Goal: Task Accomplishment & Management: Complete application form

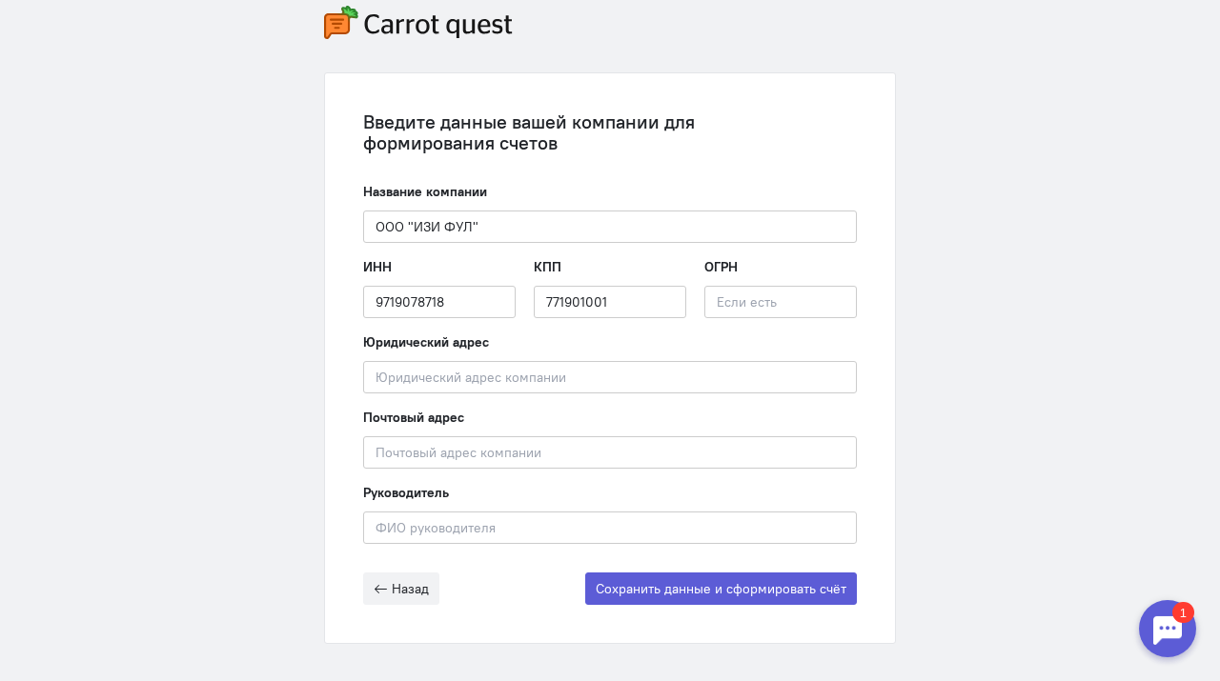
click at [215, 289] on div "Введите данные вашей компании для формирования счетов Название компании ООО "ИЗ…" at bounding box center [610, 324] width 1220 height 829
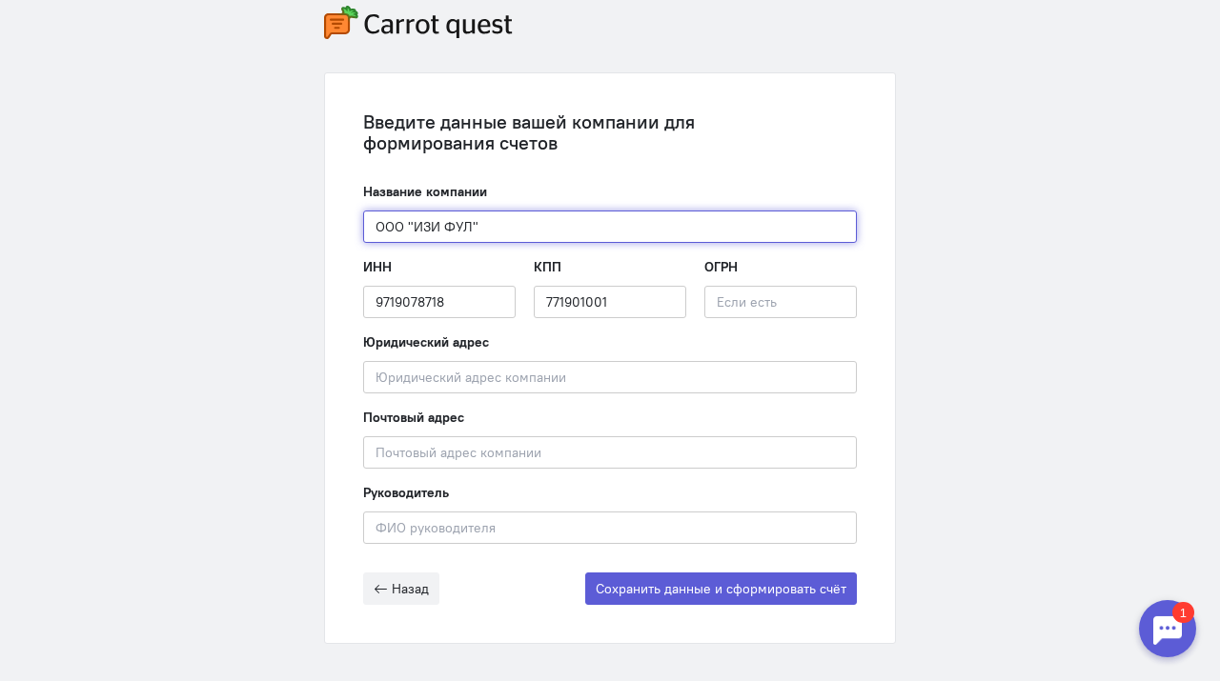
drag, startPoint x: 491, startPoint y: 227, endPoint x: 303, endPoint y: 227, distance: 187.7
click at [303, 227] on div "Введите данные вашей компании для формирования счетов Название компании ООО "ИЗ…" at bounding box center [610, 324] width 1220 height 829
paste input "УЛ ТИМ ПРО"
type input "ООО "ФУЛ ТИМ ПРО""
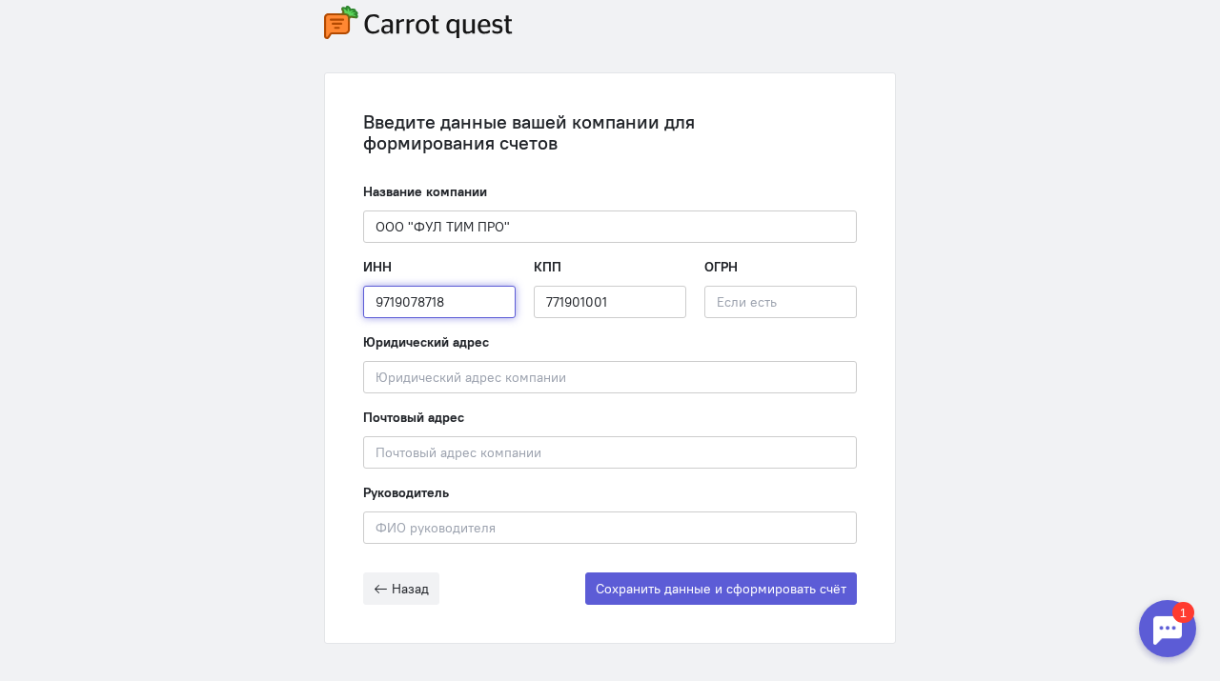
click at [422, 309] on input "9719078718" at bounding box center [439, 302] width 152 height 32
click at [396, 294] on input "text" at bounding box center [439, 302] width 152 height 32
paste input "9719078813"
type input "9719078813"
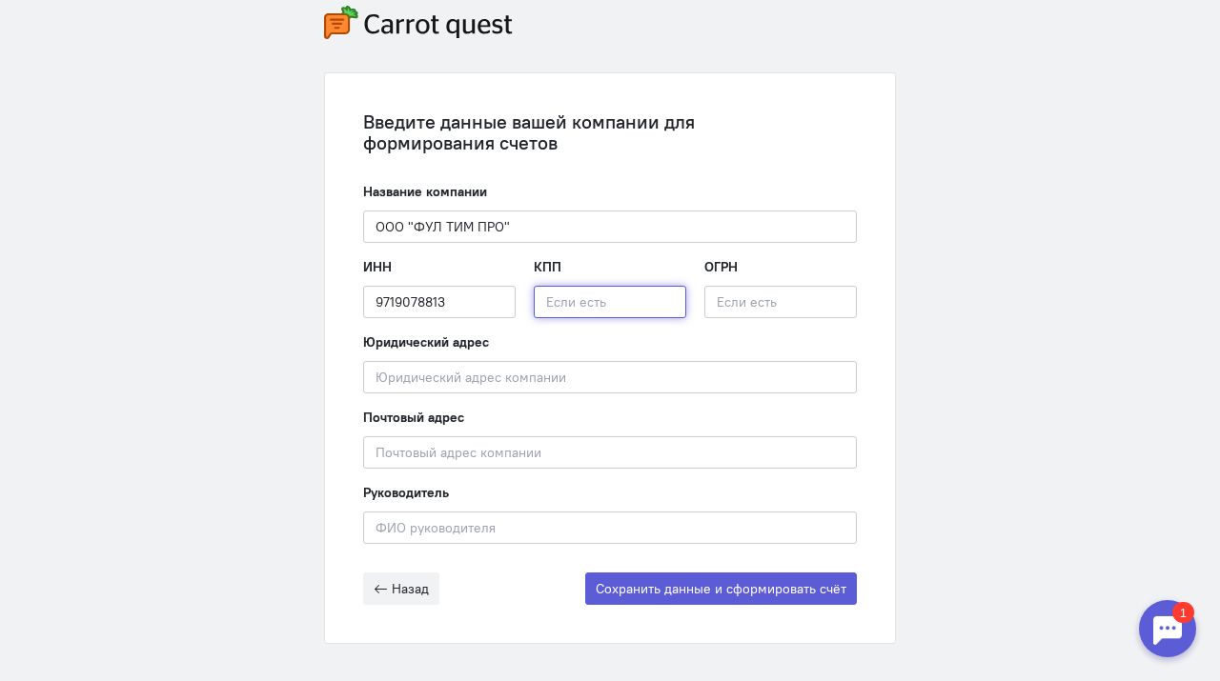
click at [590, 298] on input "text" at bounding box center [610, 302] width 152 height 32
paste input "771901001"
type input "771901001"
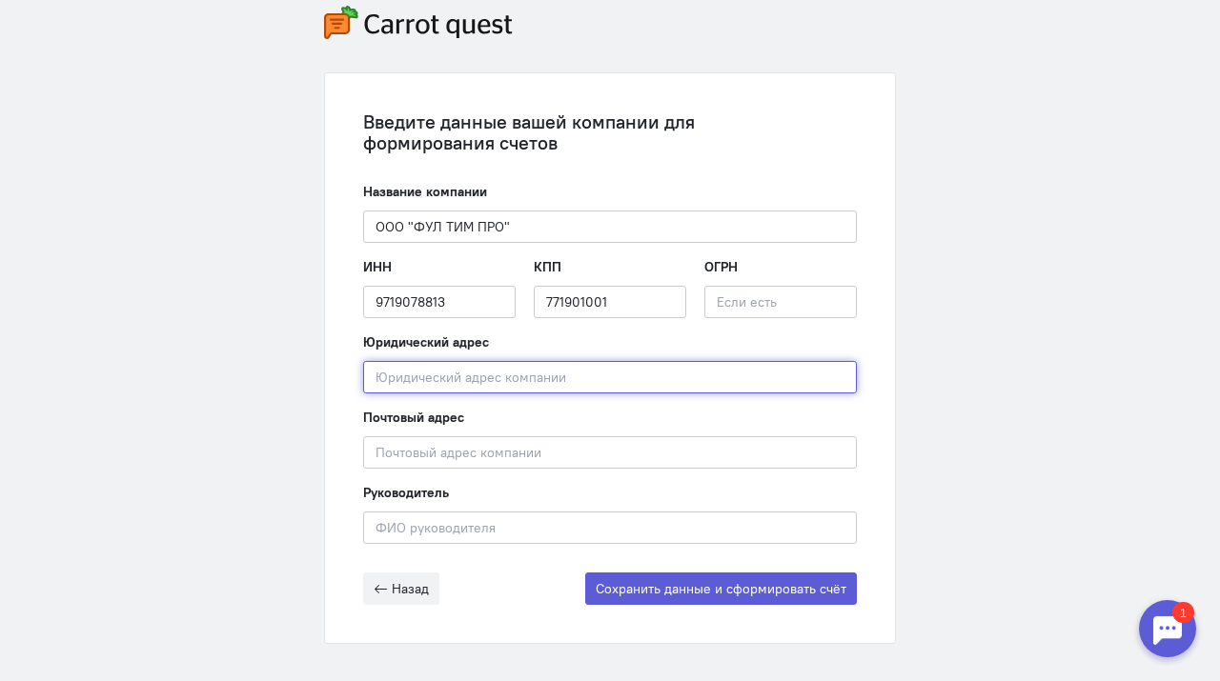
click at [518, 379] on input "text" at bounding box center [610, 377] width 494 height 32
paste input "улица Золотая, д. Д. 11, г. [GEOGRAPHIC_DATA]"
type input "улица Золотая, д. Д. 11, г. [GEOGRAPHIC_DATA]"
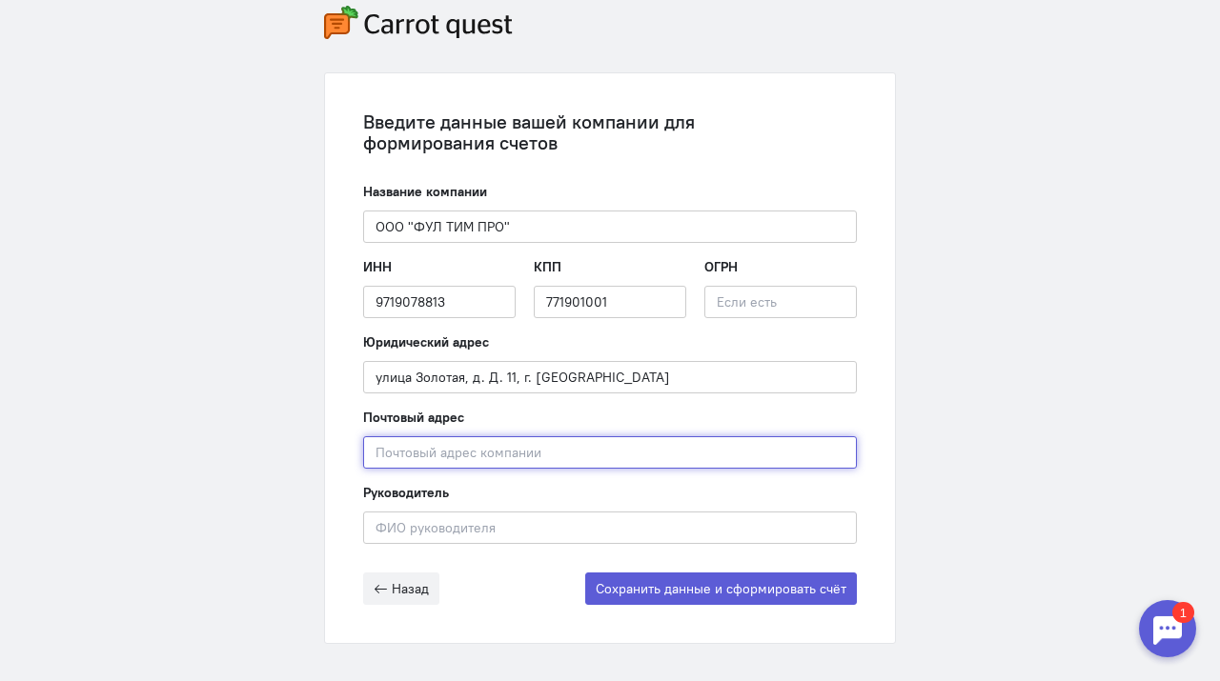
click at [464, 462] on input "text" at bounding box center [610, 452] width 494 height 32
paste input "улица Золотая, д. Д. 11, г. [GEOGRAPHIC_DATA]"
type input "улица Золотая, д. Д. 11, г. [GEOGRAPHIC_DATA]"
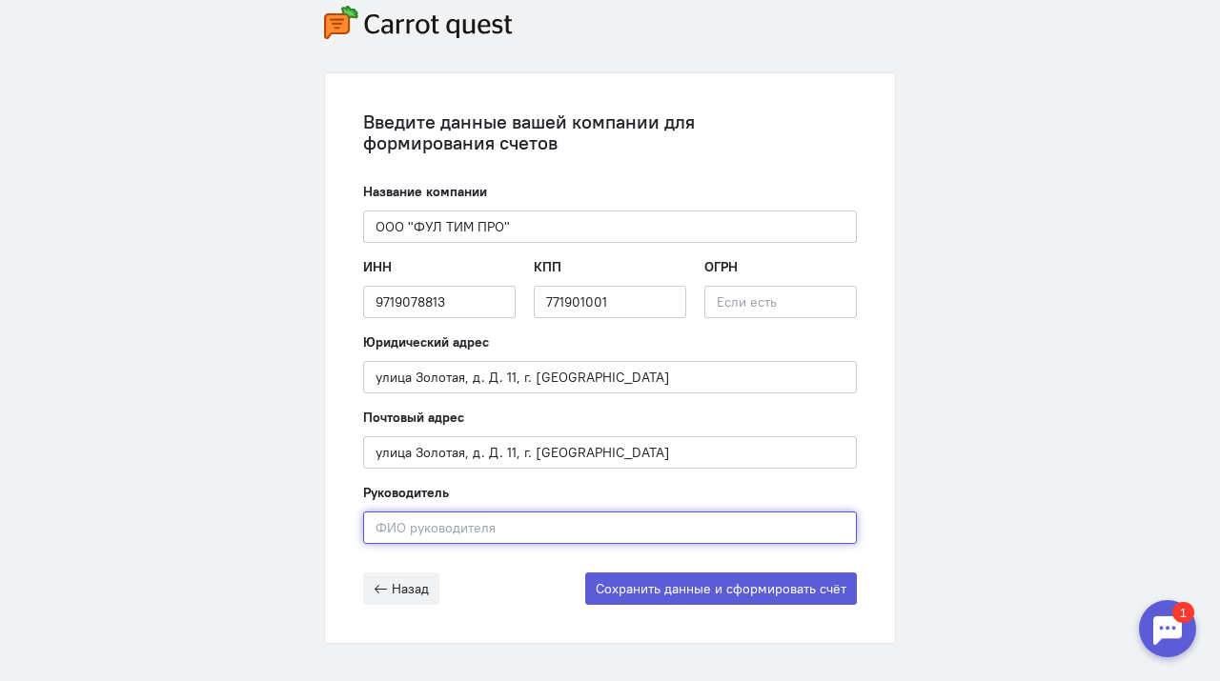
click at [434, 526] on input "text" at bounding box center [610, 528] width 494 height 32
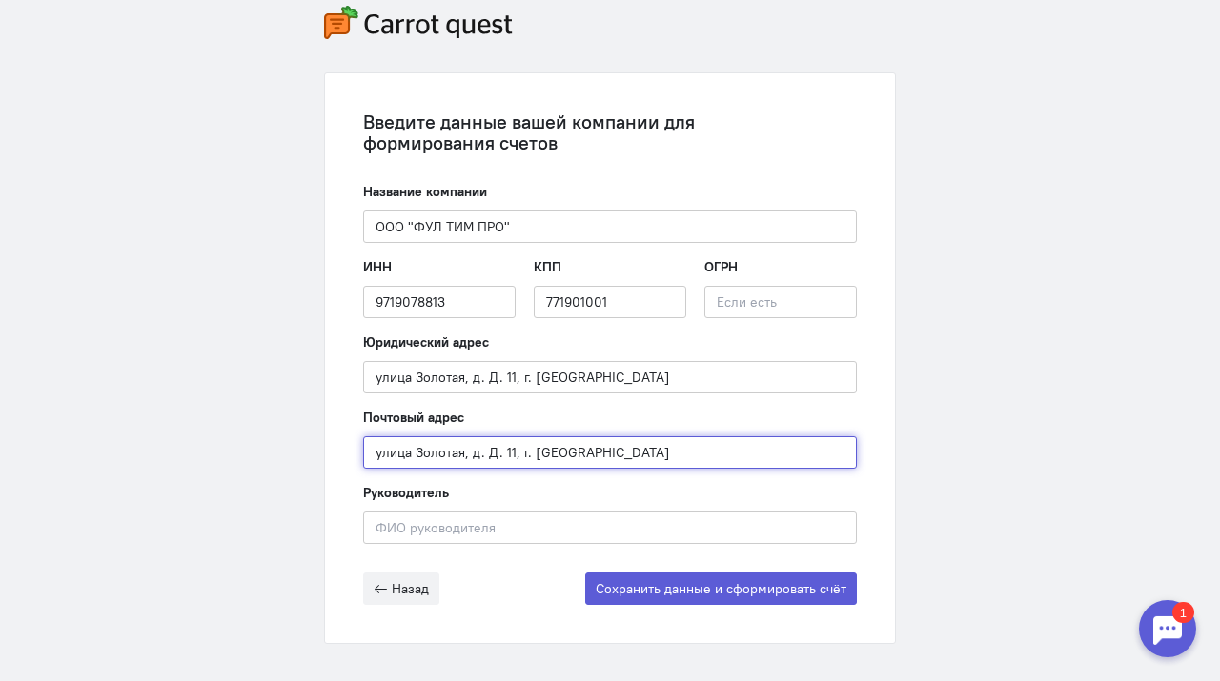
drag, startPoint x: 597, startPoint y: 448, endPoint x: 349, endPoint y: 447, distance: 248.7
click at [349, 447] on div "Введите данные вашей компании для формирования счетов Название компании ООО "ФУ…" at bounding box center [610, 358] width 570 height 570
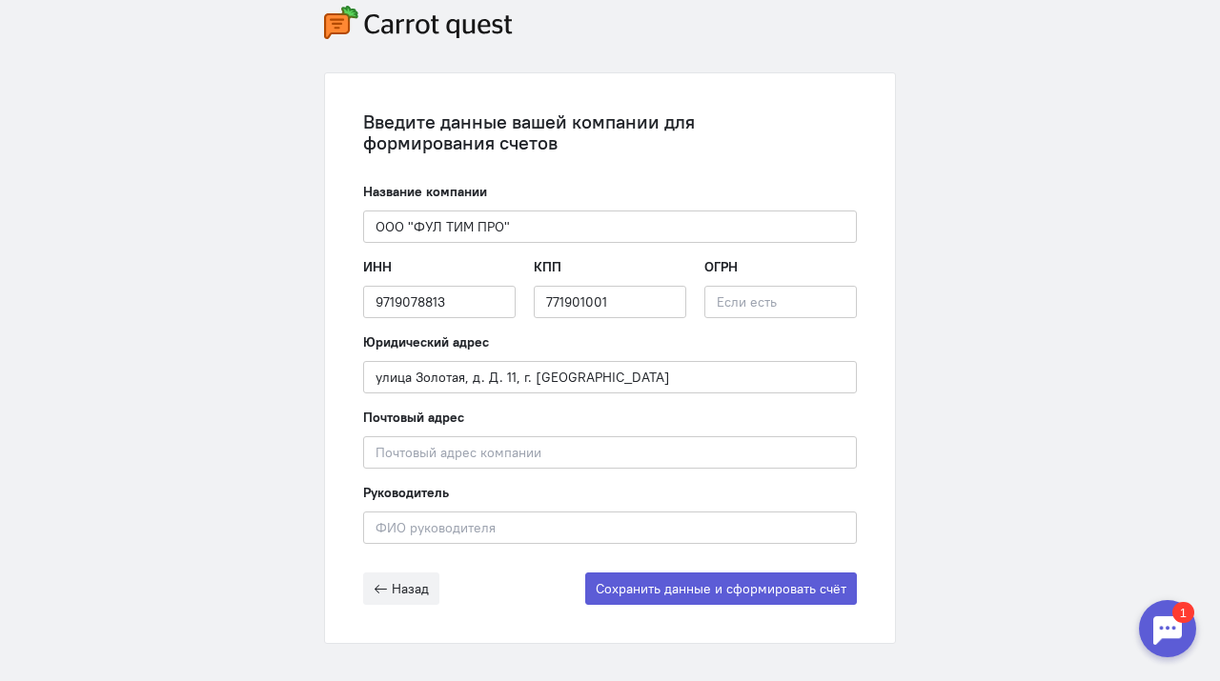
click at [1009, 407] on div "Введите данные вашей компании для формирования счетов Название компании ООО "ФУ…" at bounding box center [610, 324] width 1220 height 829
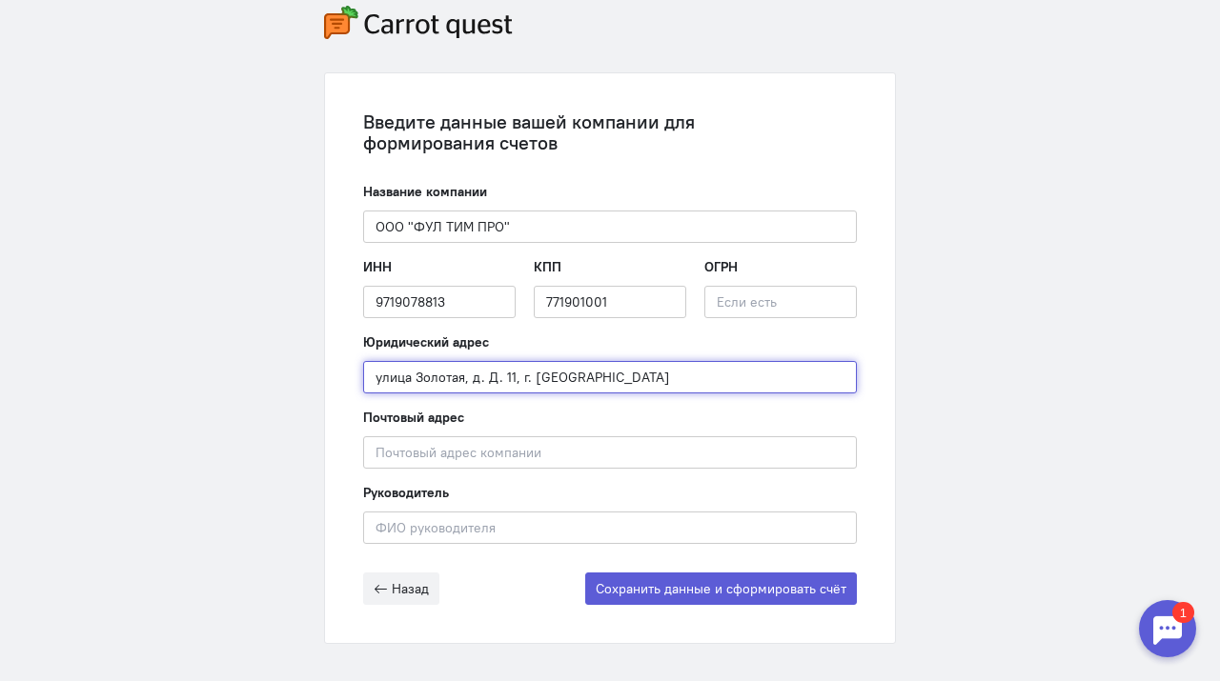
drag, startPoint x: 470, startPoint y: 381, endPoint x: 513, endPoint y: 380, distance: 42.9
click at [513, 380] on input "улица Золотая, д. Д. 11, г. [GEOGRAPHIC_DATA]" at bounding box center [610, 377] width 494 height 32
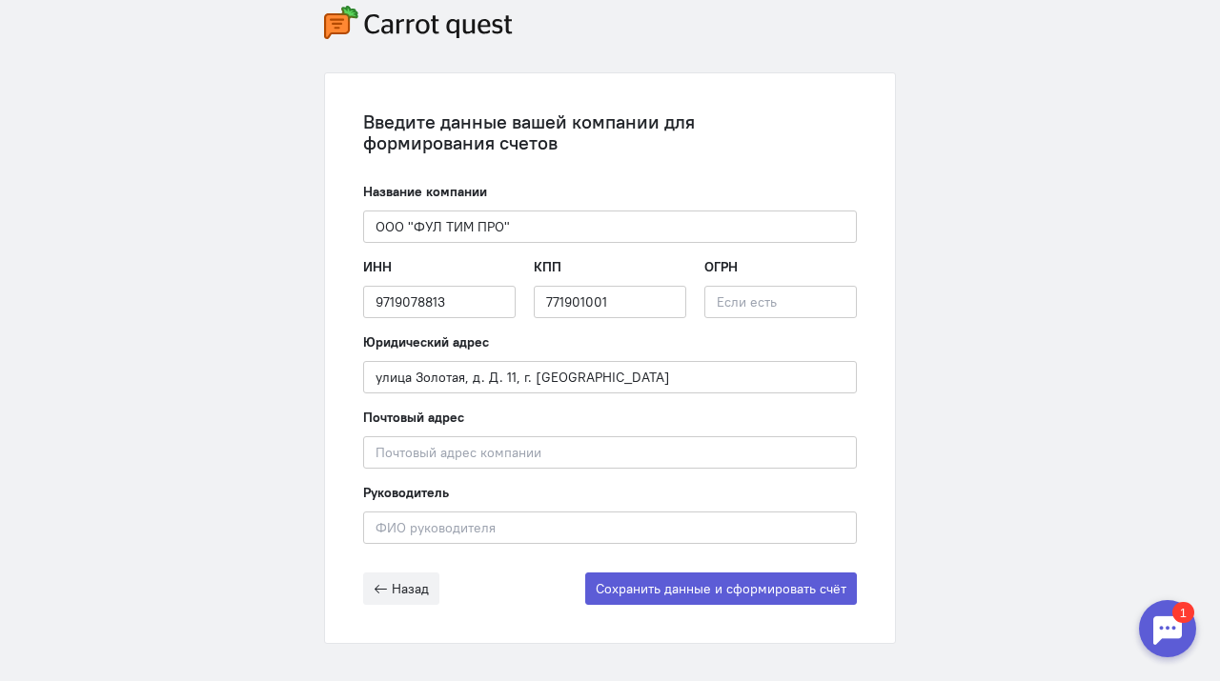
click at [1095, 312] on div "Введите данные вашей компании для формирования счетов Название компании ООО "ФУ…" at bounding box center [610, 324] width 1220 height 829
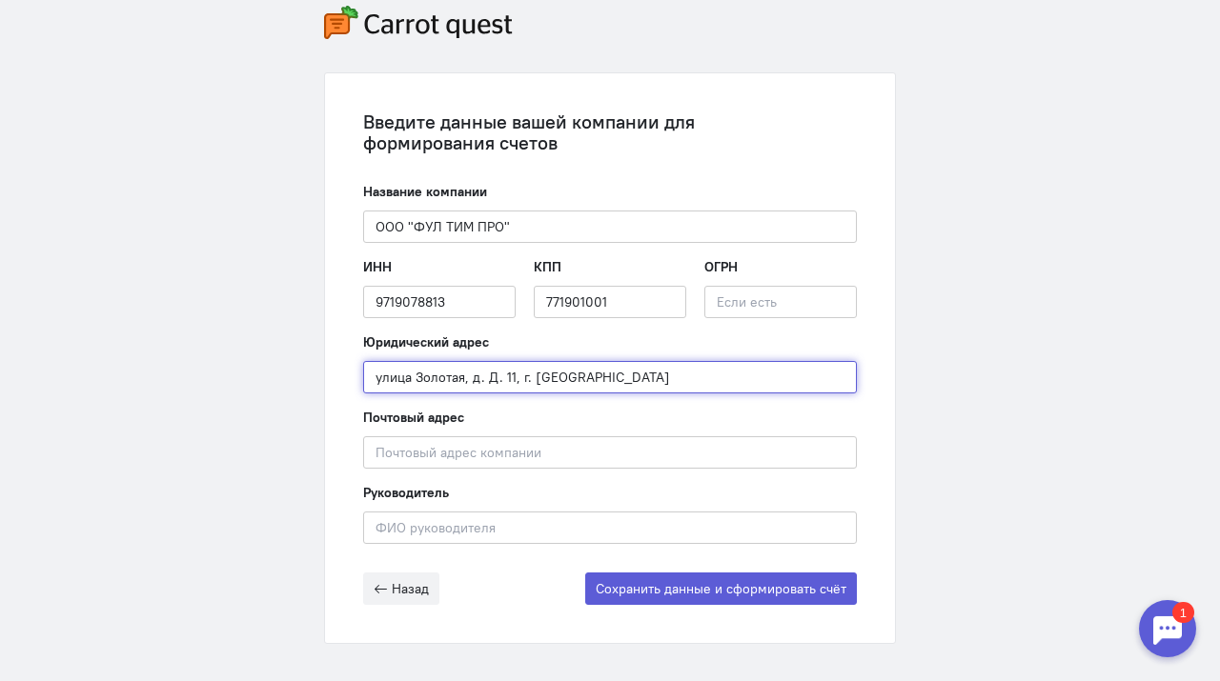
click at [375, 379] on input "улица Золотая, д. Д. 11, г. [GEOGRAPHIC_DATA]" at bounding box center [610, 377] width 494 height 32
drag, startPoint x: 515, startPoint y: 379, endPoint x: 653, endPoint y: 493, distance: 178.8
click at [653, 493] on form "Название компании ООО "ФУЛ ТИМ ПРО" Введите название компании ИНН 9719078813 Вв…" at bounding box center [610, 393] width 494 height 423
type input "105094, Город [GEOGRAPHIC_DATA],"
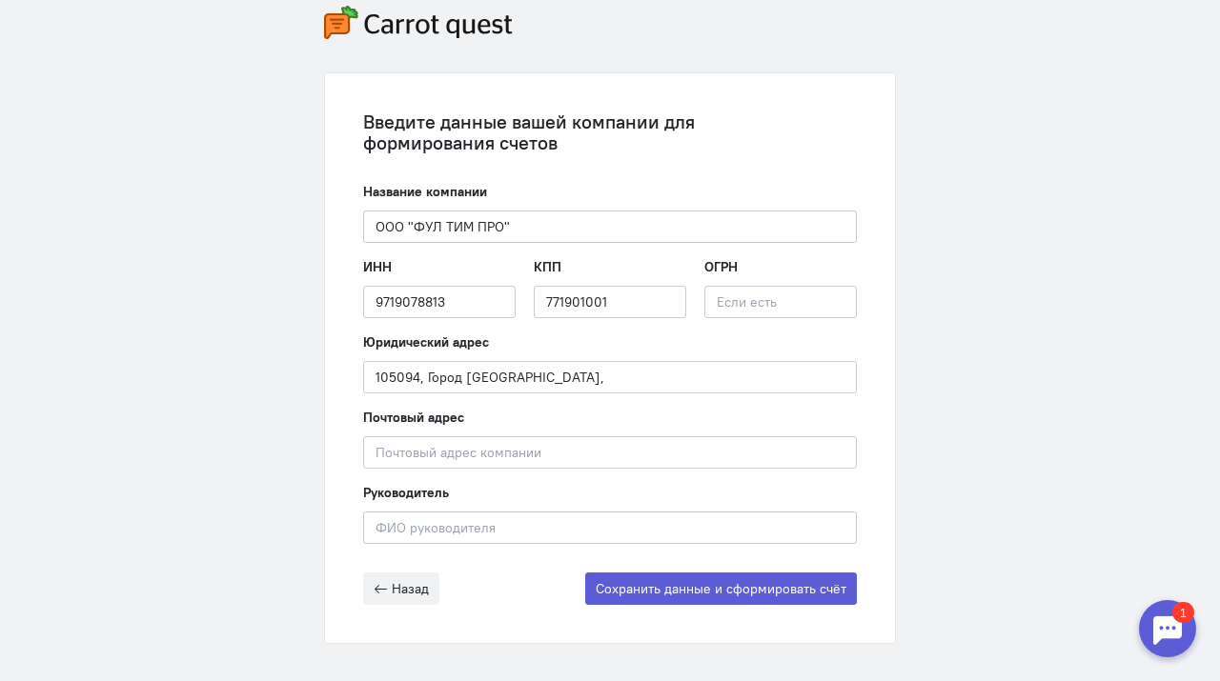
click at [982, 204] on div "Введите данные вашей компании для формирования счетов Название компании ООО "ФУ…" at bounding box center [610, 324] width 1220 height 829
click at [174, 253] on div "Введите данные вашей компании для формирования счетов Название компании ООО "ФУ…" at bounding box center [610, 324] width 1220 height 829
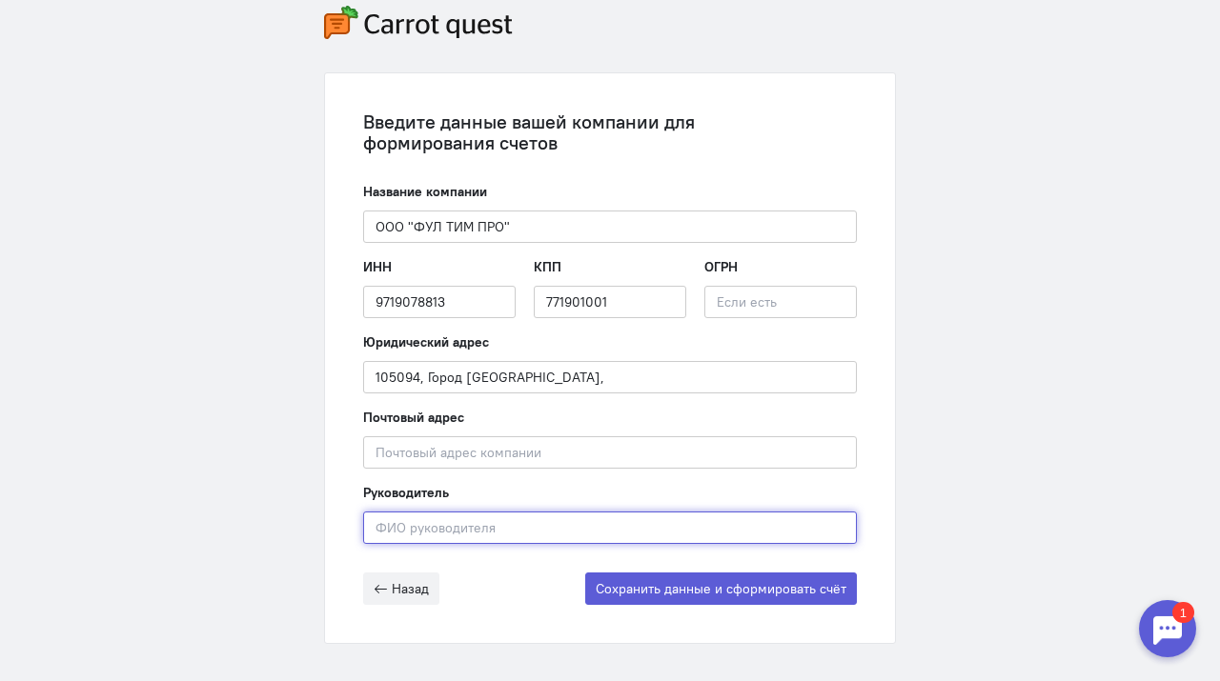
click at [426, 530] on input "text" at bounding box center [610, 528] width 494 height 32
type input "[PERSON_NAME]"
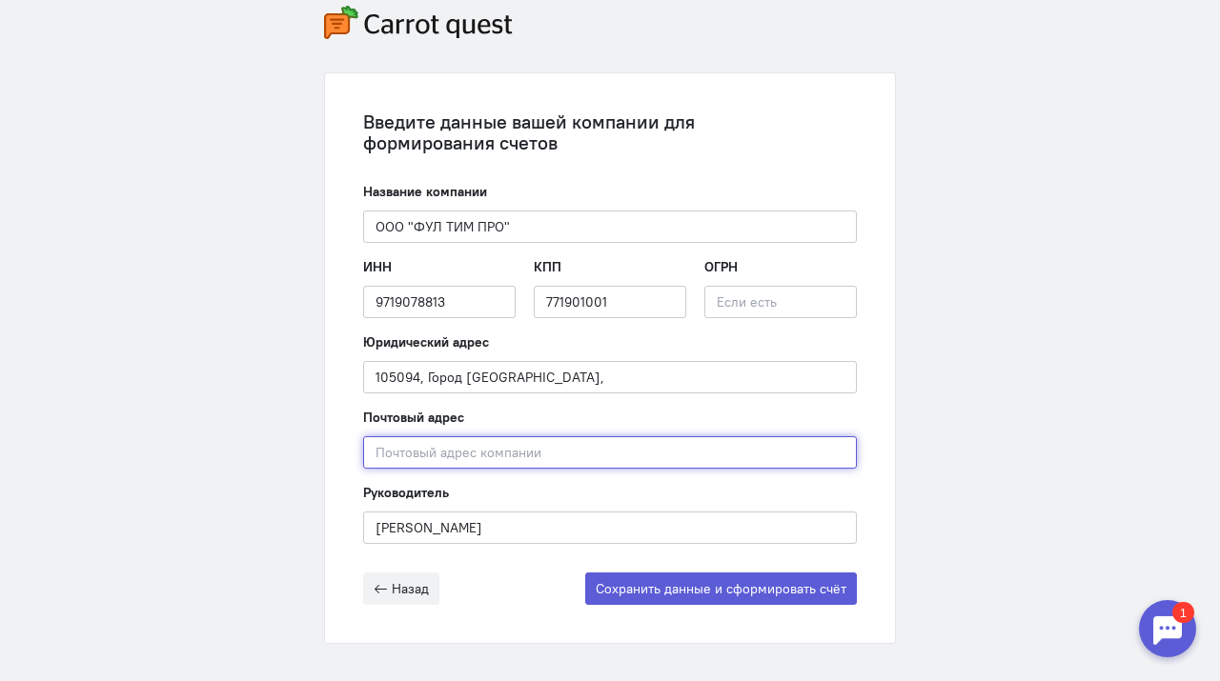
click at [427, 465] on input "text" at bounding box center [610, 452] width 494 height 32
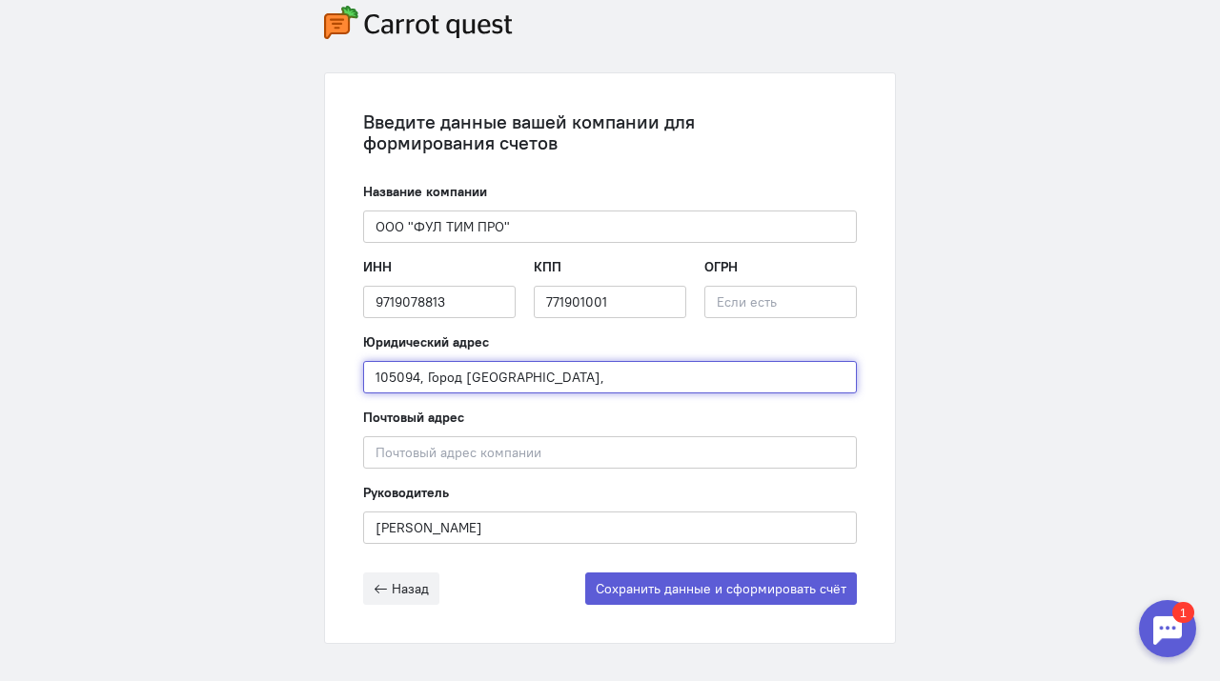
click at [537, 381] on input "105094, Город [GEOGRAPHIC_DATA]," at bounding box center [610, 377] width 494 height 32
click at [562, 375] on input "105094, Город [GEOGRAPHIC_DATA], Золотая" at bounding box center [610, 377] width 494 height 32
drag, startPoint x: 575, startPoint y: 376, endPoint x: 320, endPoint y: 356, distance: 255.2
click at [320, 356] on div "Введите данные вашей компании для формирования счетов Название компании ООО "ФУ…" at bounding box center [610, 324] width 610 height 829
paste input "улица Золотая, д. Д. 11, г. [GEOGRAPHIC_DATA]"
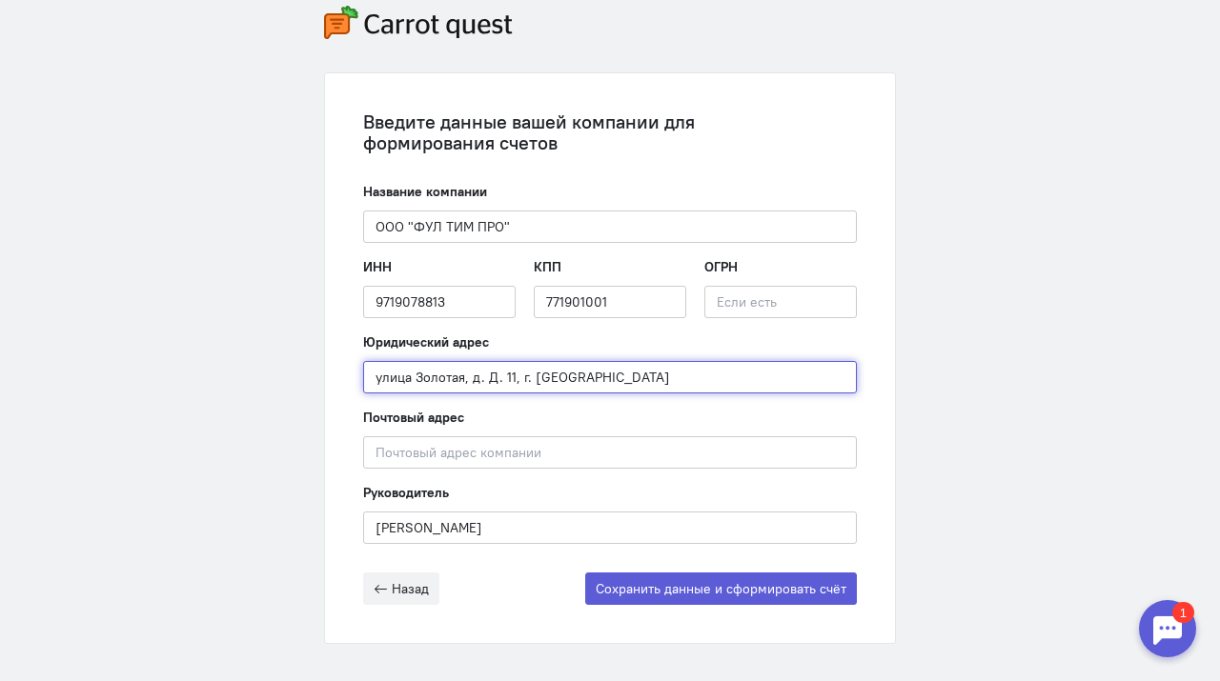
type input "улица Золотая, д. Д. 11, г. [GEOGRAPHIC_DATA]"
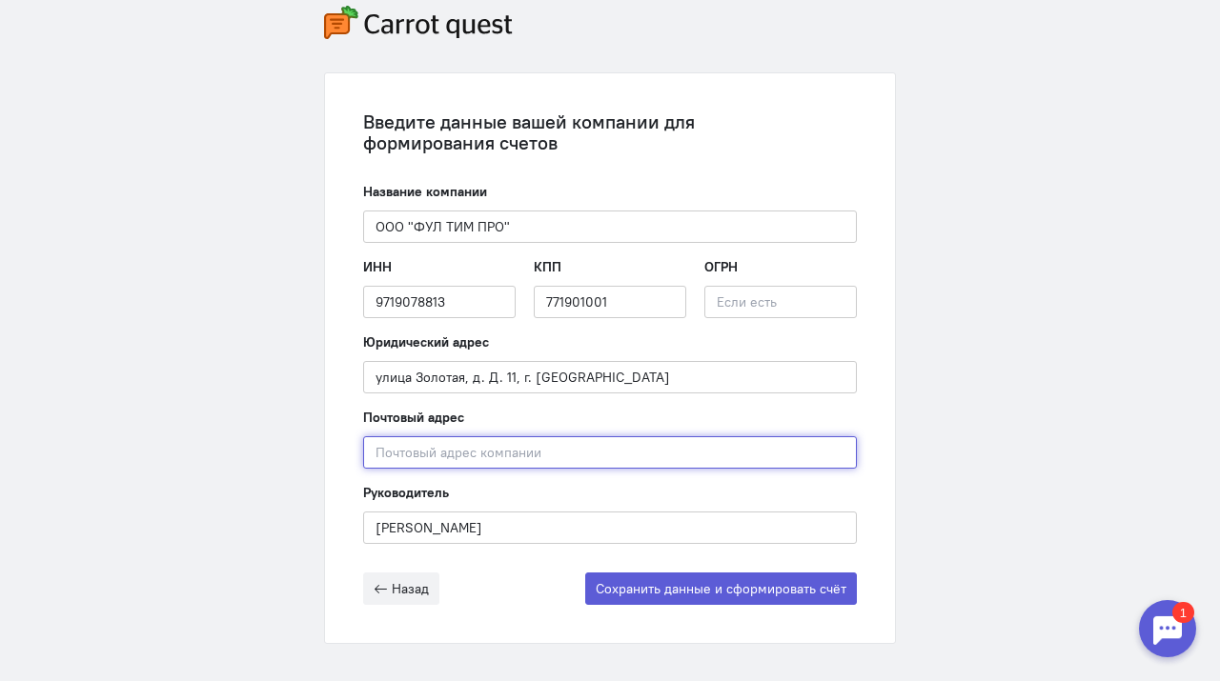
click at [406, 454] on input "text" at bounding box center [610, 452] width 494 height 32
paste input "улица Золотая, д. Д. 11, г. [GEOGRAPHIC_DATA]"
type input "улица Золотая, д. Д. 11, г. [GEOGRAPHIC_DATA]"
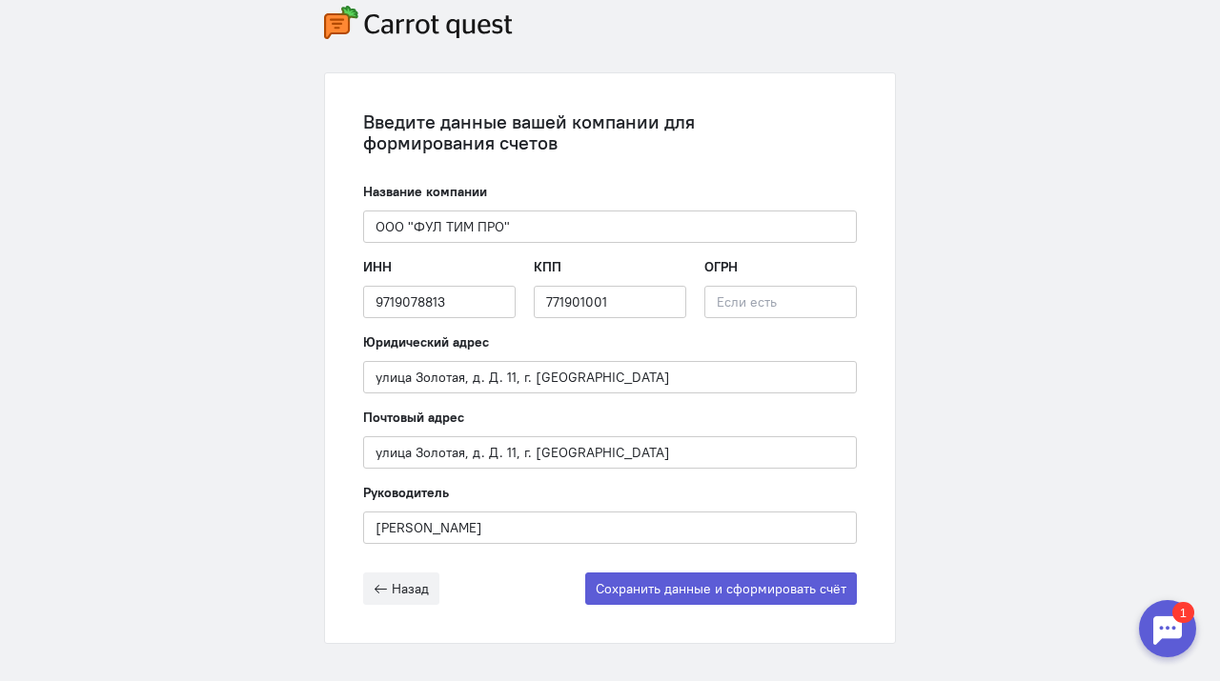
click at [355, 403] on div "Введите данные вашей компании для формирования счетов Название компании ООО "ФУ…" at bounding box center [610, 358] width 570 height 570
click at [675, 591] on button "Сохранить данные и сформировать счёт" at bounding box center [721, 589] width 272 height 32
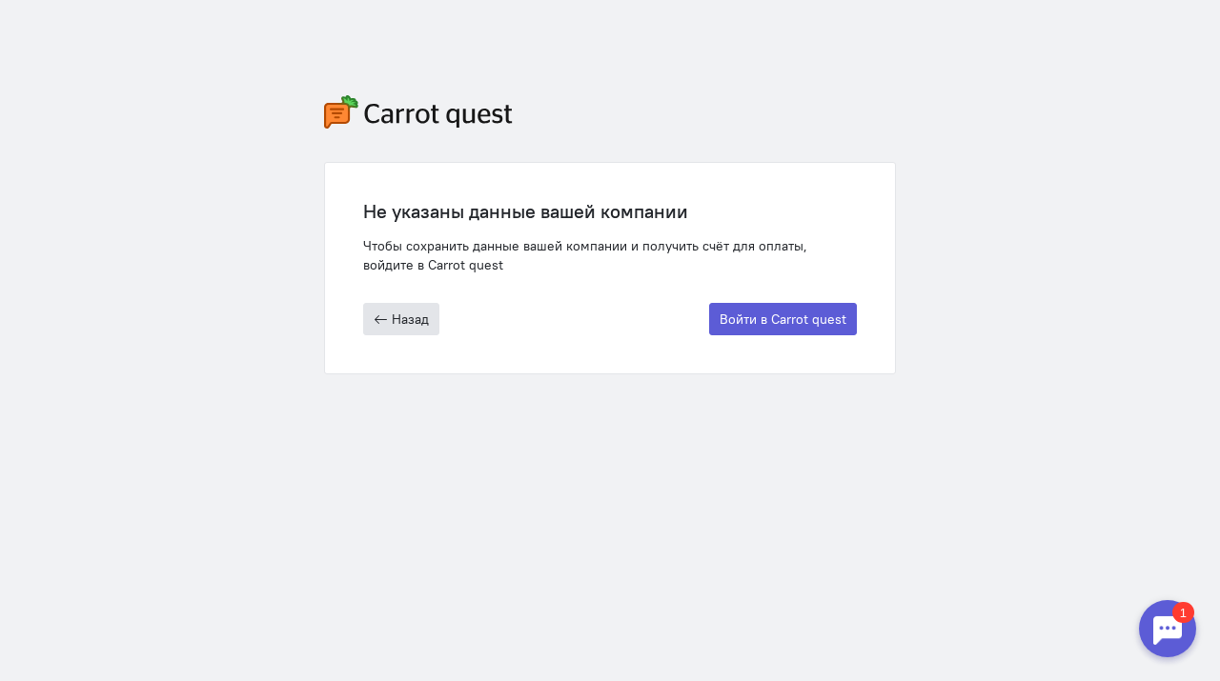
click at [411, 319] on span "Назад" at bounding box center [410, 319] width 37 height 17
